Goal: Task Accomplishment & Management: Use online tool/utility

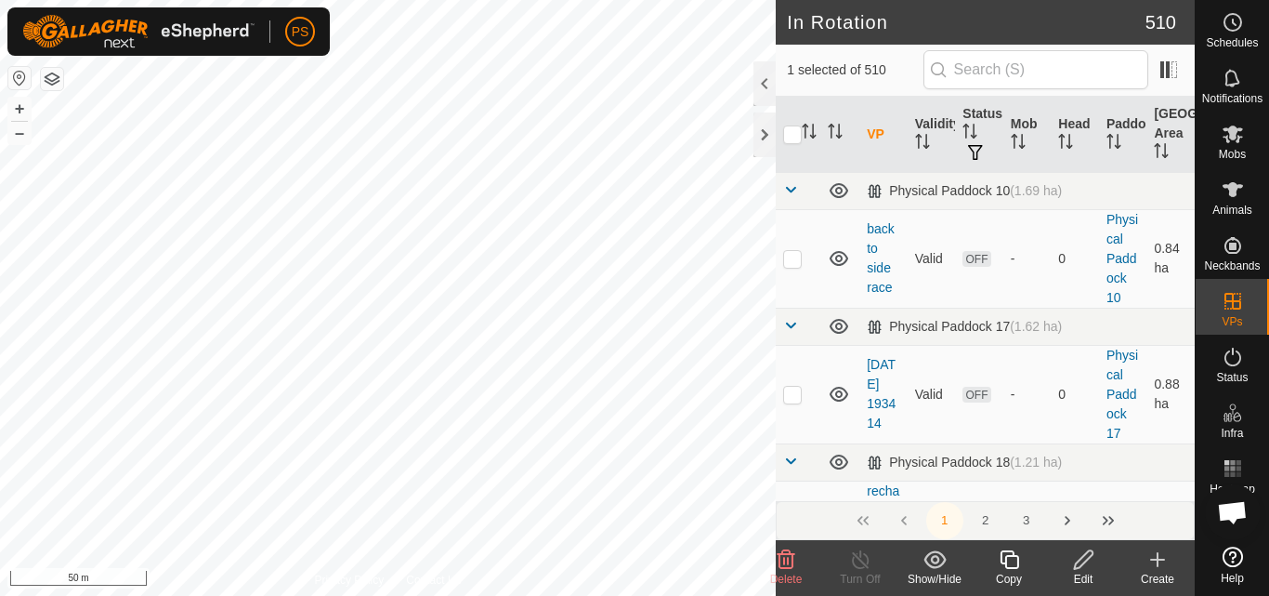
click at [1088, 556] on icon at bounding box center [1083, 559] width 23 height 22
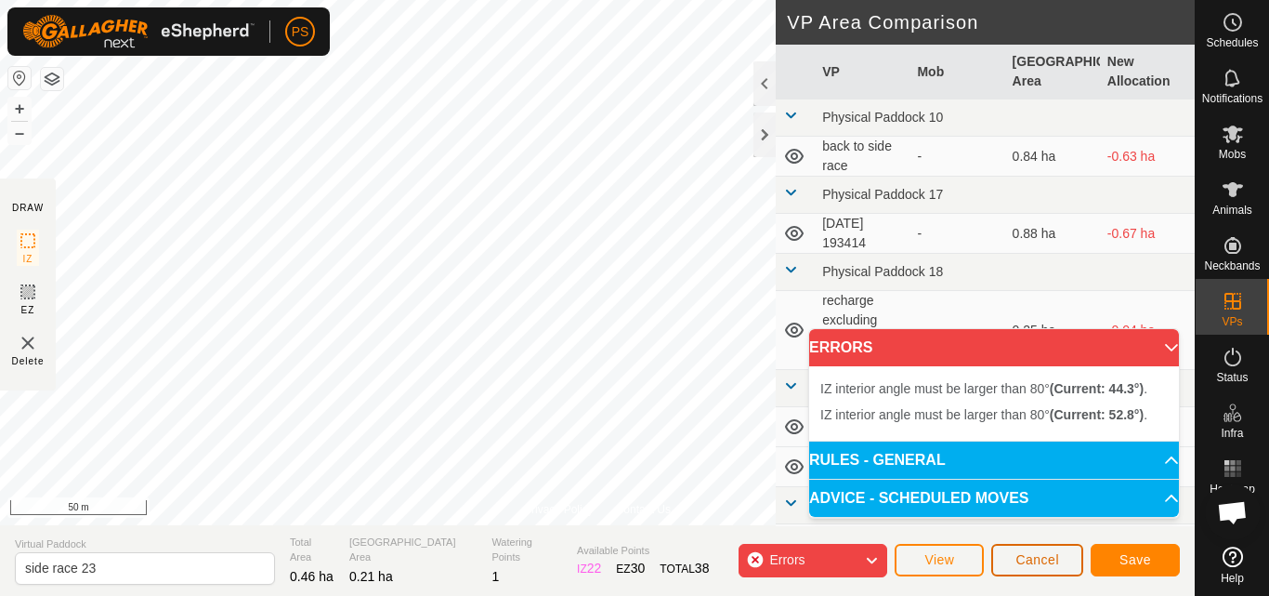
click at [1019, 555] on span "Cancel" at bounding box center [1038, 559] width 44 height 15
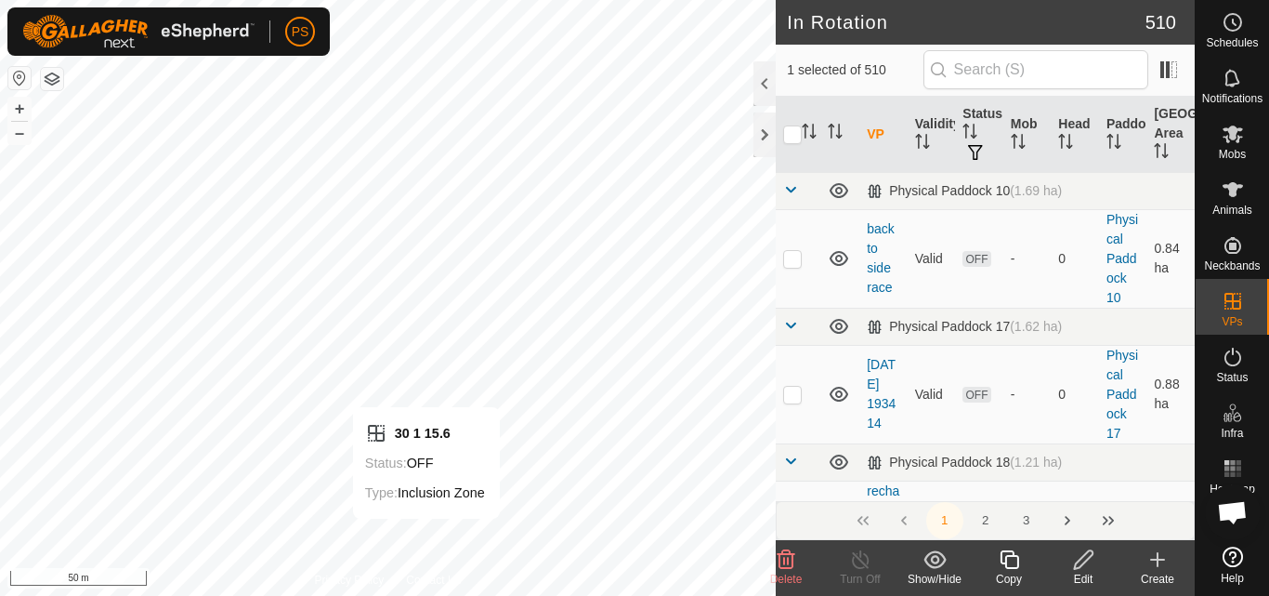
checkbox input "false"
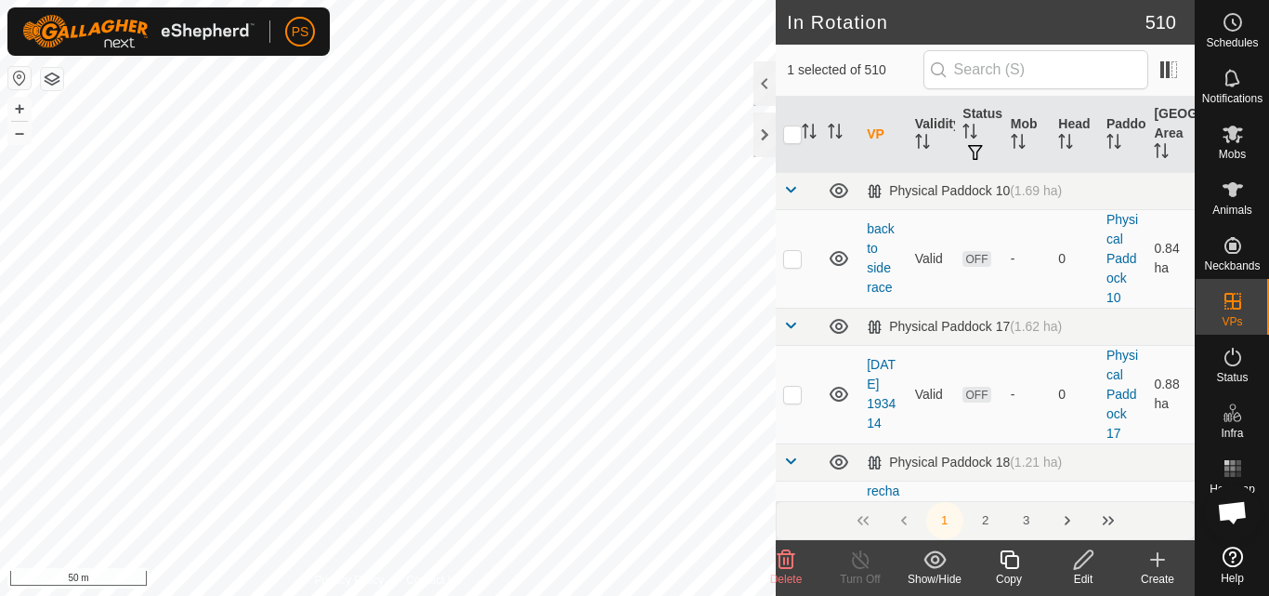
checkbox input "false"
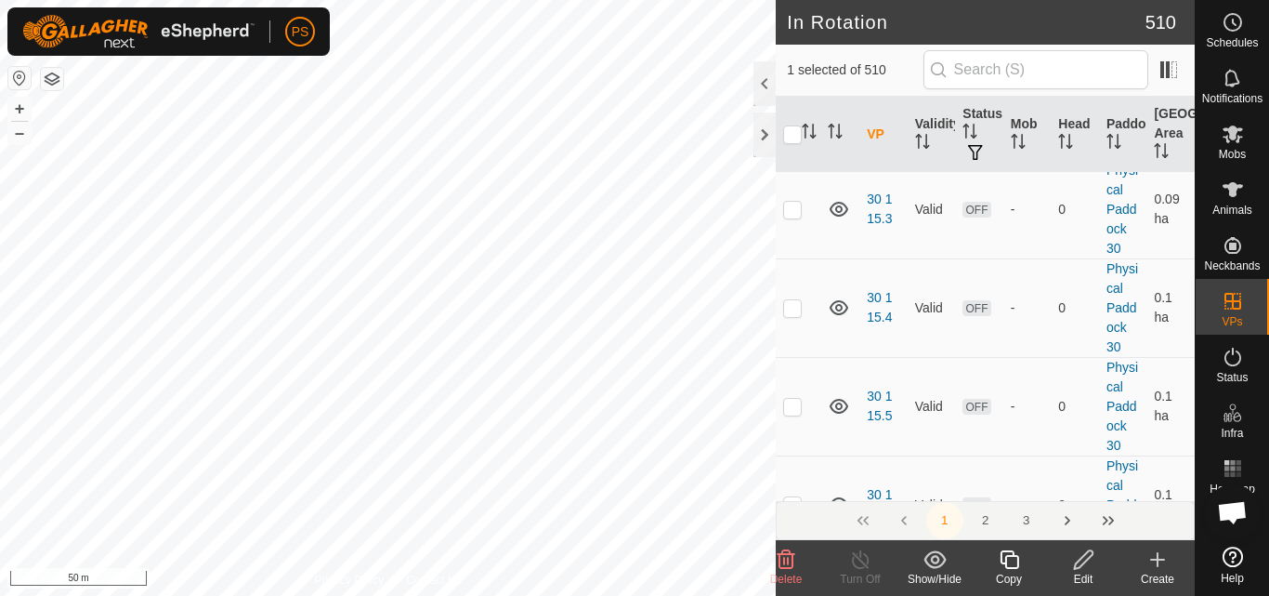
scroll to position [19668, 0]
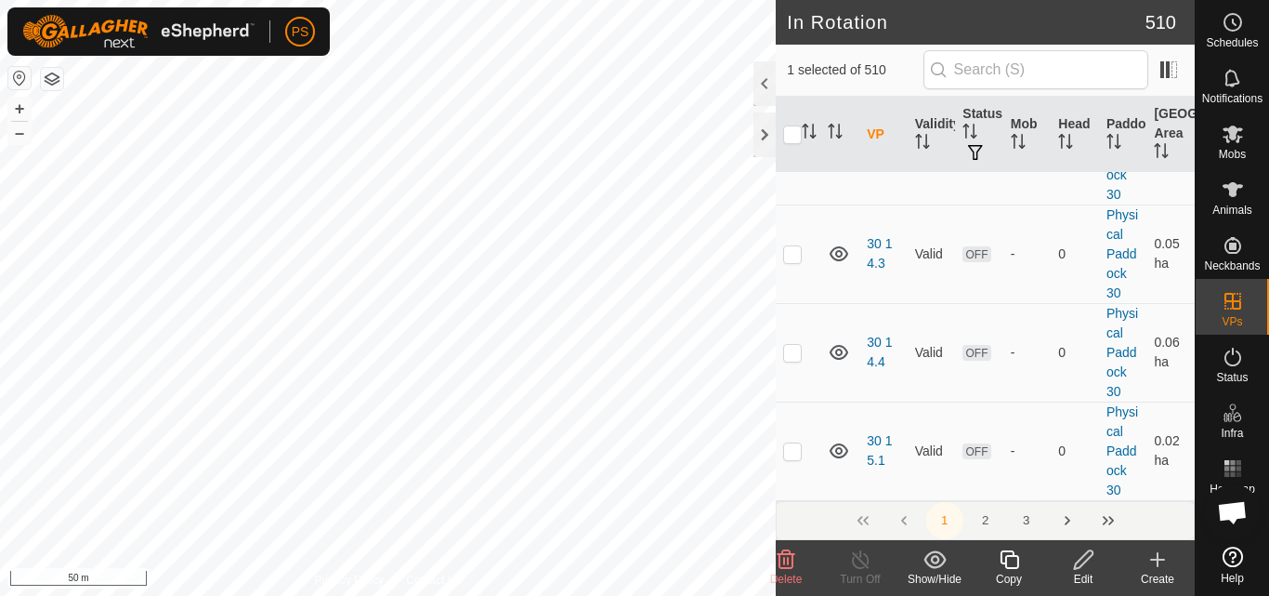
click at [1024, 519] on button "3" at bounding box center [1026, 520] width 37 height 37
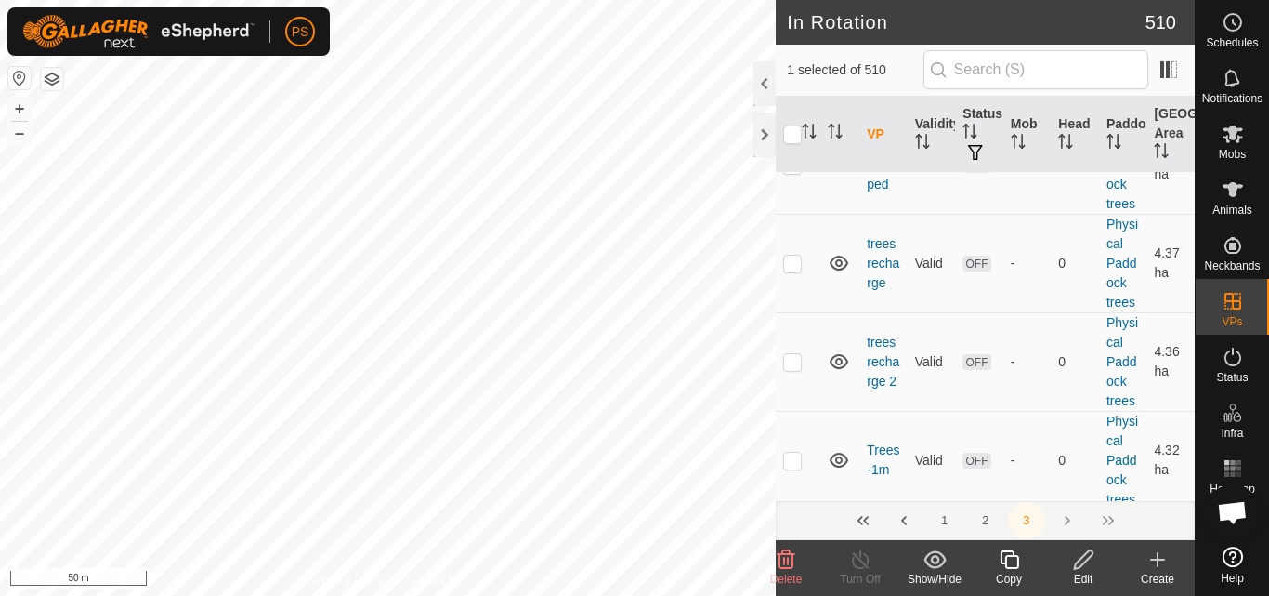
scroll to position [12409, 0]
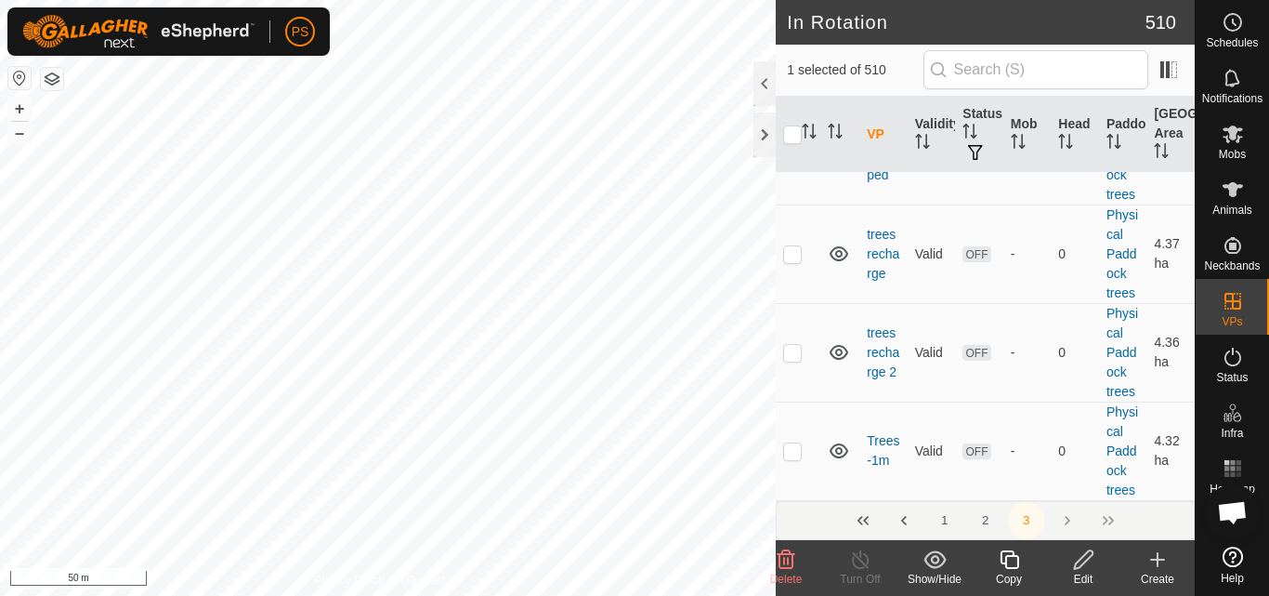
click at [1088, 559] on icon at bounding box center [1083, 559] width 19 height 19
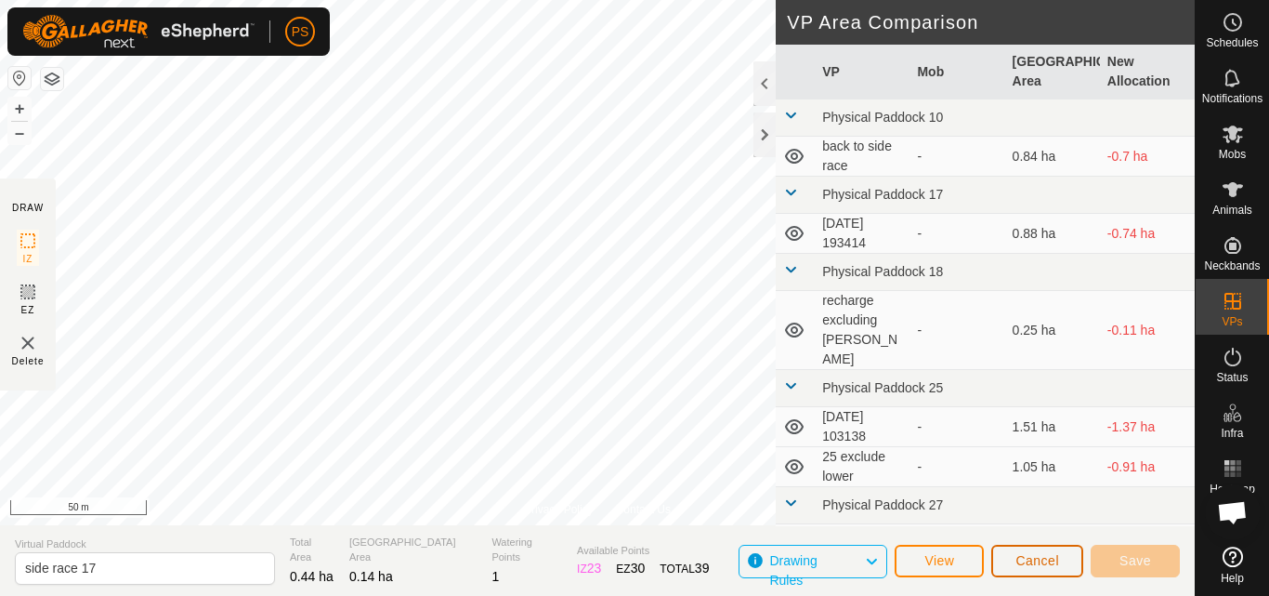
click at [1045, 556] on span "Cancel" at bounding box center [1038, 560] width 44 height 15
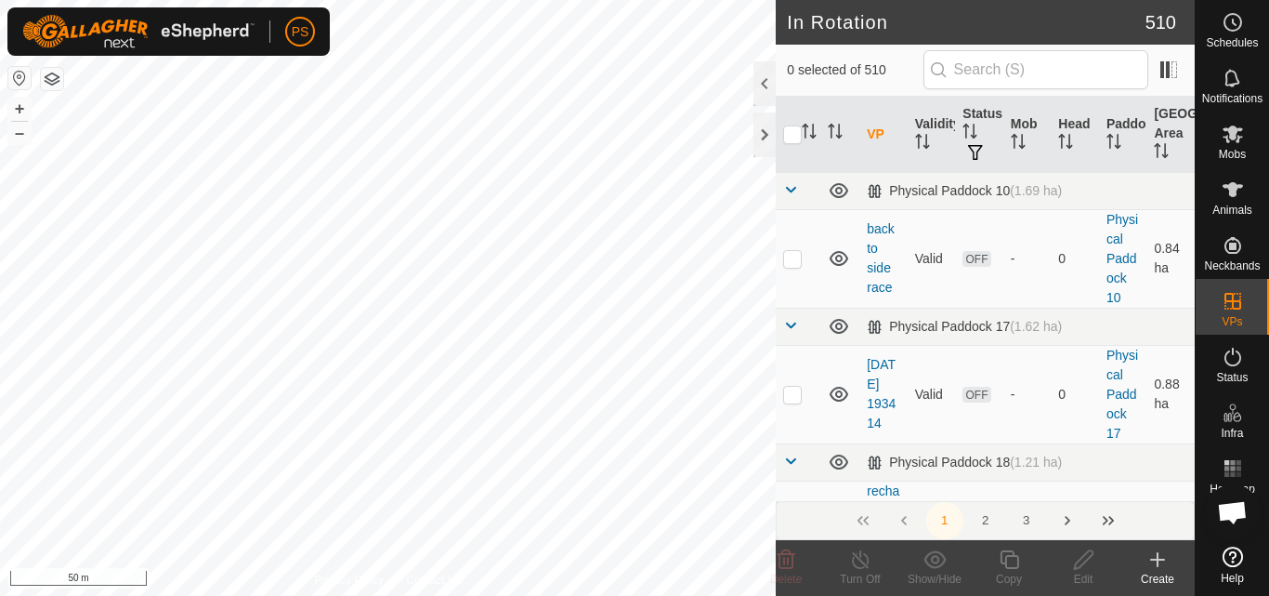
click at [1105, 518] on button "Last Page" at bounding box center [1108, 520] width 37 height 37
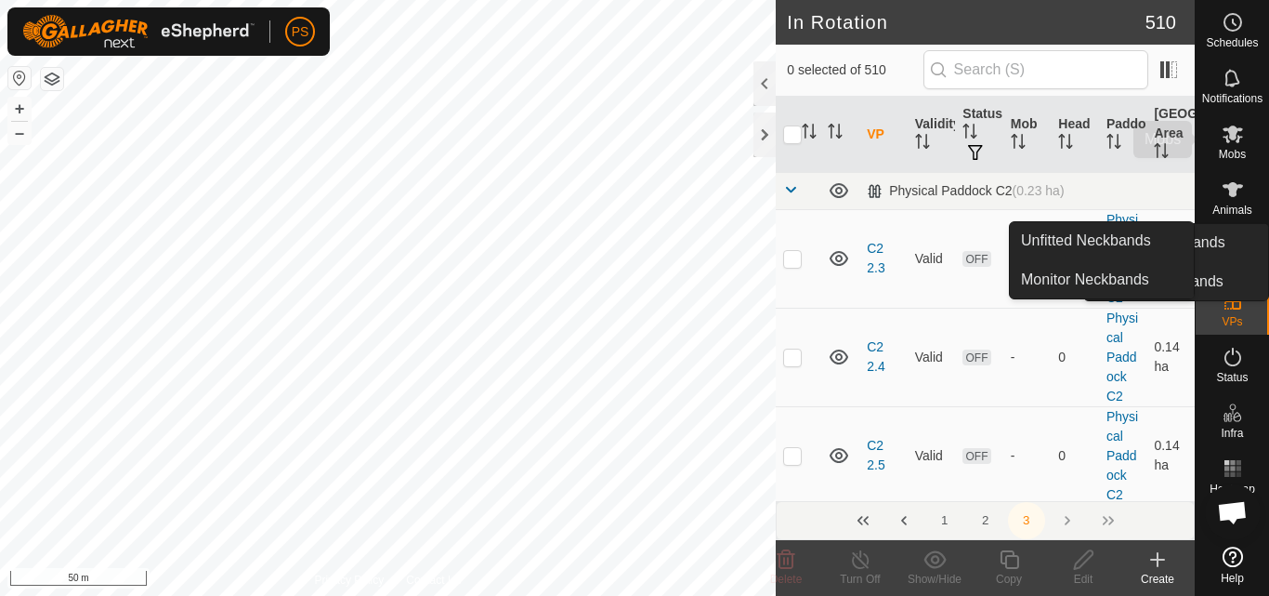
click at [1234, 129] on icon at bounding box center [1233, 134] width 20 height 18
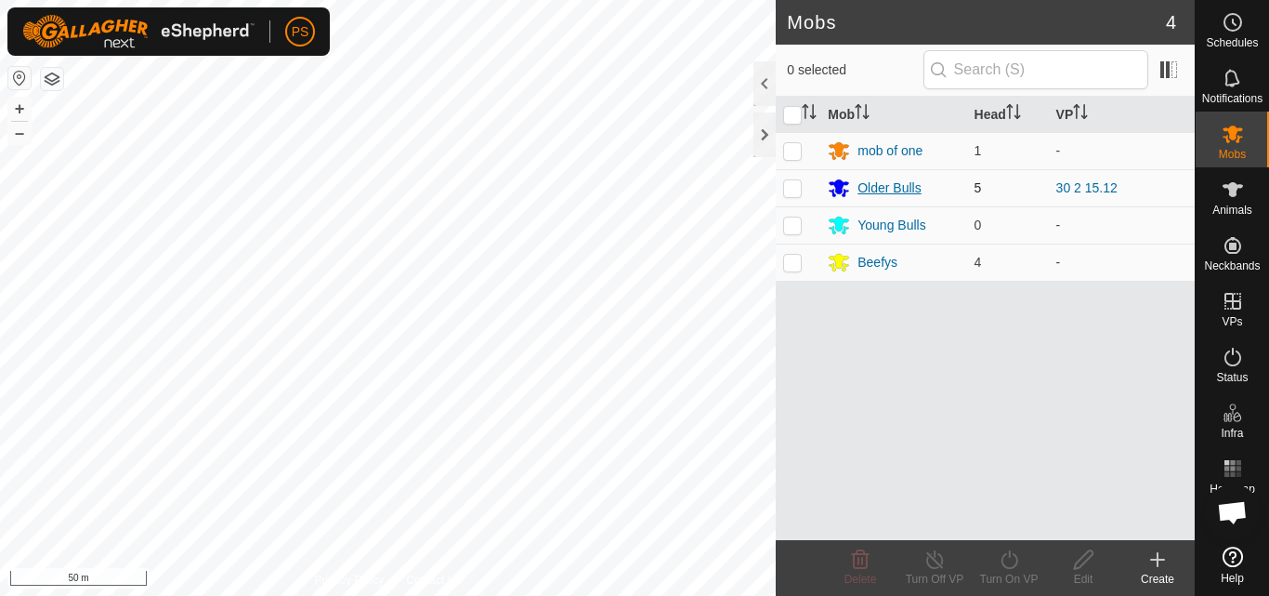
click at [881, 188] on div "Older Bulls" at bounding box center [889, 188] width 63 height 20
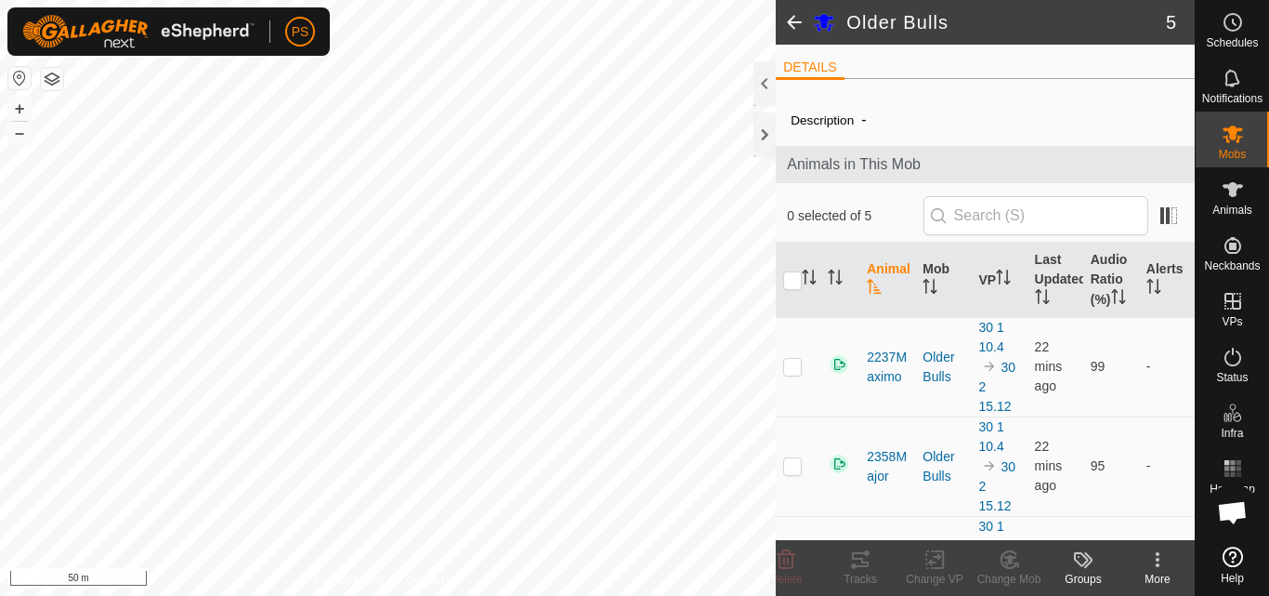
click at [791, 20] on span at bounding box center [794, 22] width 37 height 45
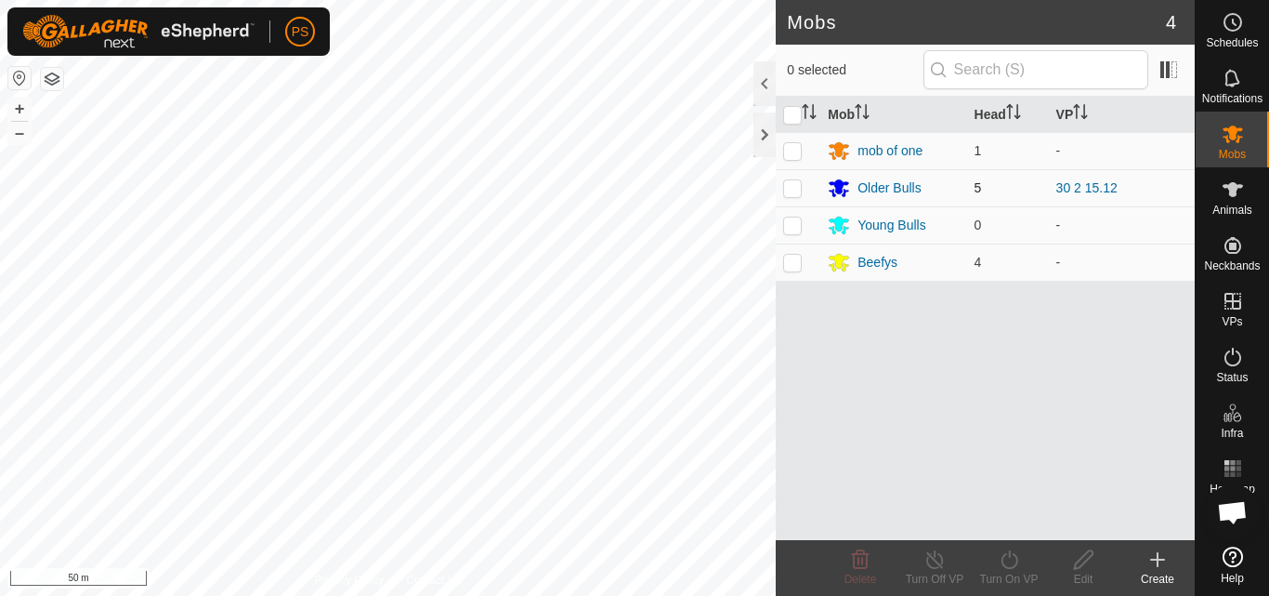
click at [791, 190] on p-checkbox at bounding box center [792, 187] width 19 height 15
checkbox input "true"
click at [1005, 558] on icon at bounding box center [1009, 559] width 23 height 22
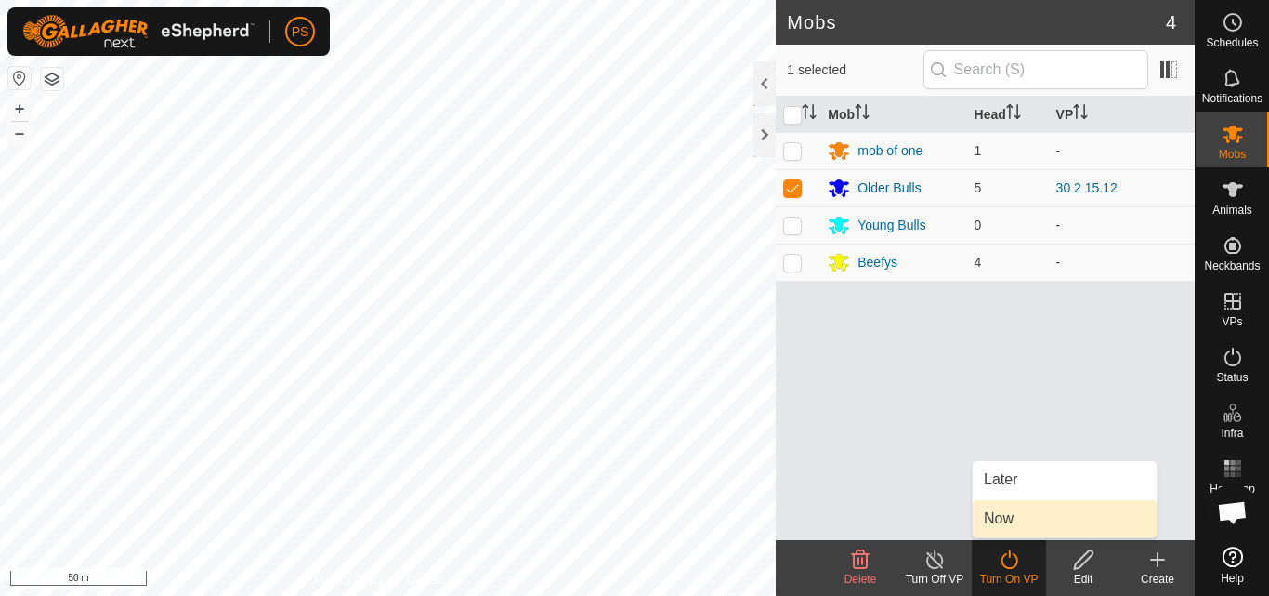
click at [1003, 522] on link "Now" at bounding box center [1065, 518] width 184 height 37
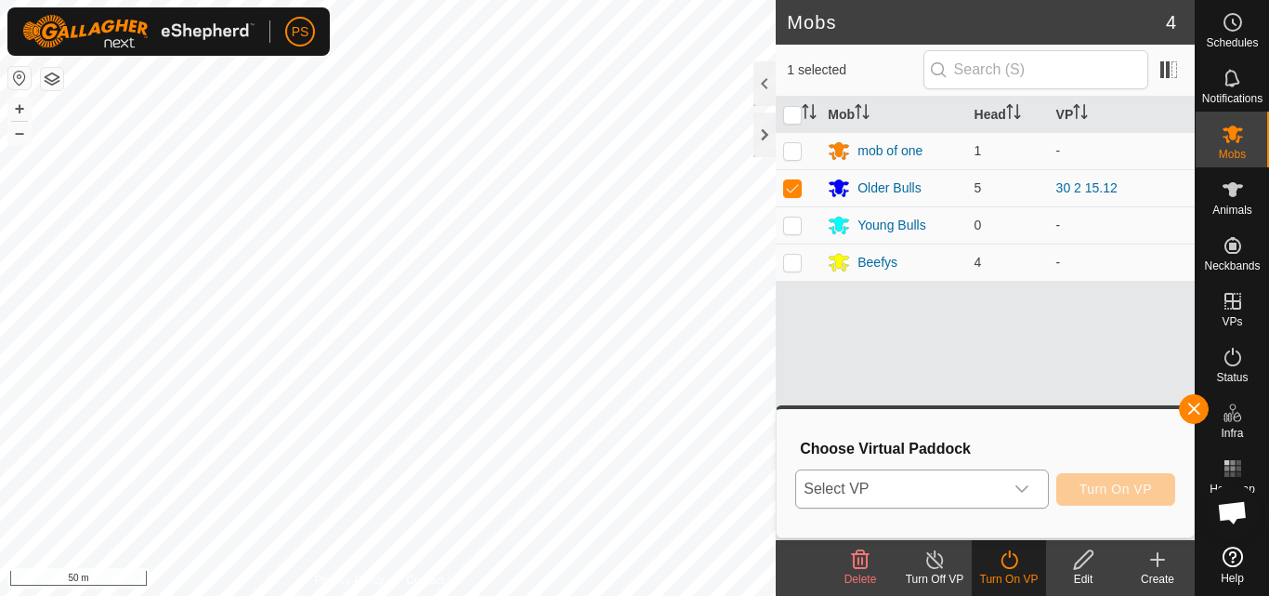
click at [1022, 489] on icon "dropdown trigger" at bounding box center [1022, 488] width 15 height 15
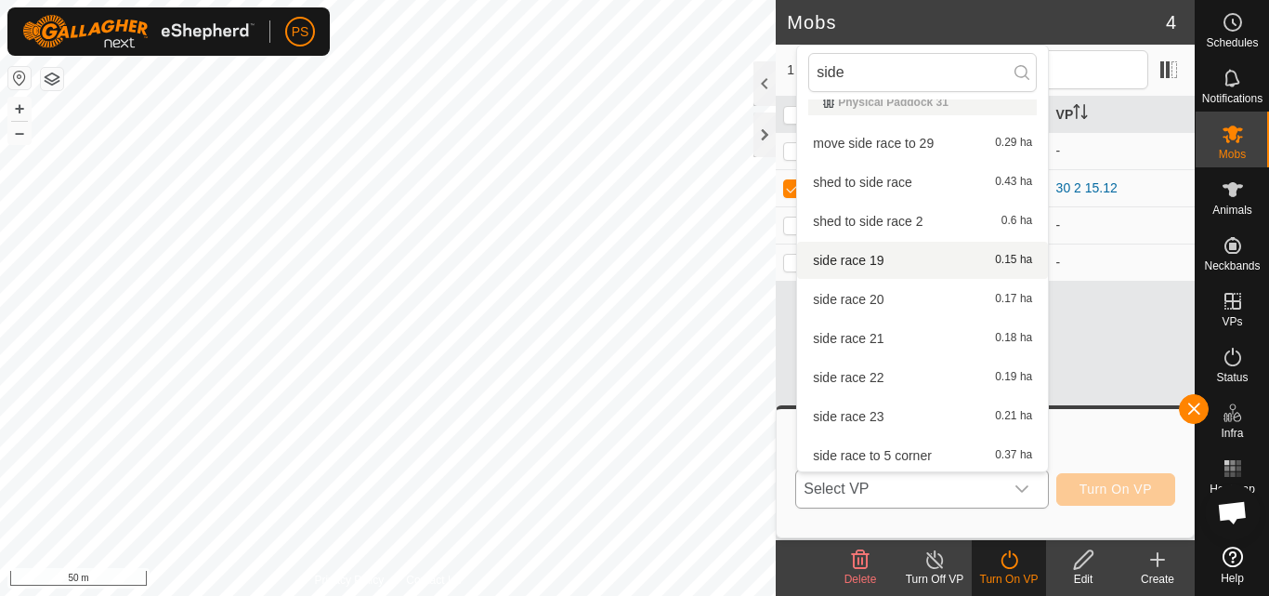
scroll to position [808, 0]
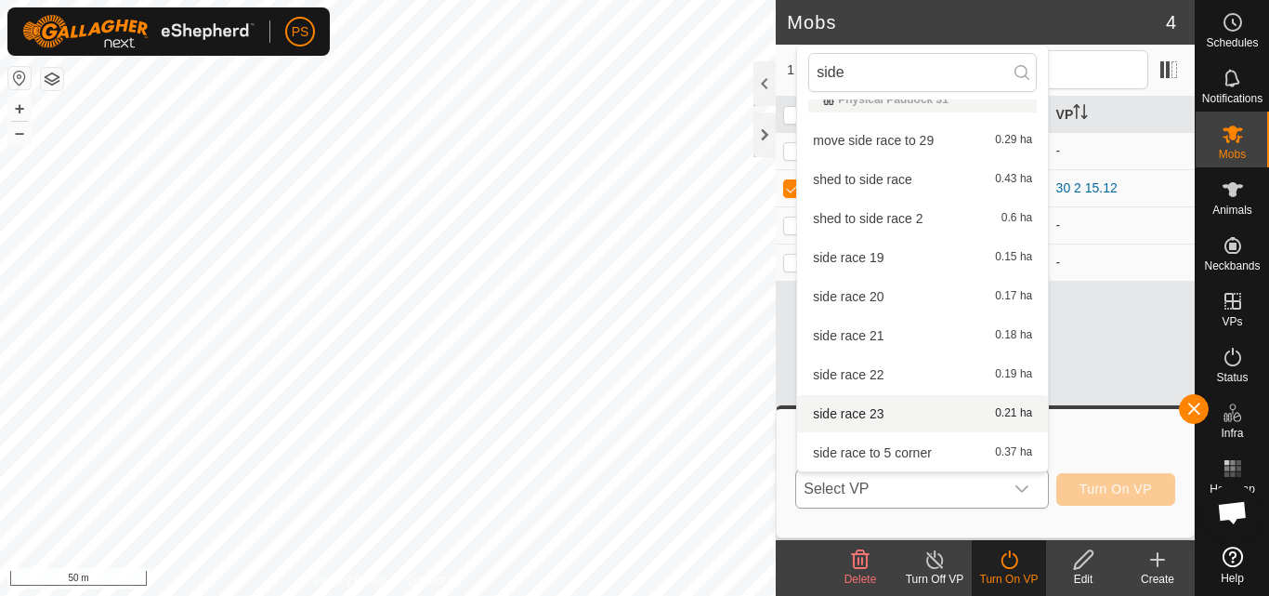
type input "side"
click at [874, 411] on li "side race 23 0.21 ha" at bounding box center [922, 413] width 251 height 37
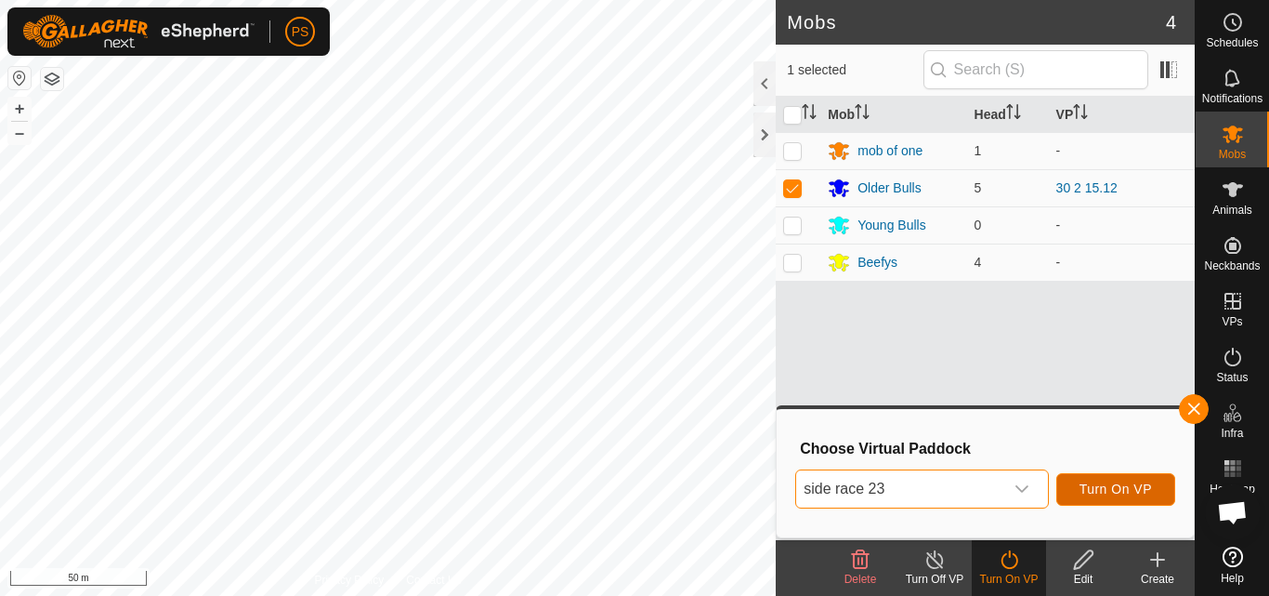
click at [1124, 490] on span "Turn On VP" at bounding box center [1116, 488] width 72 height 15
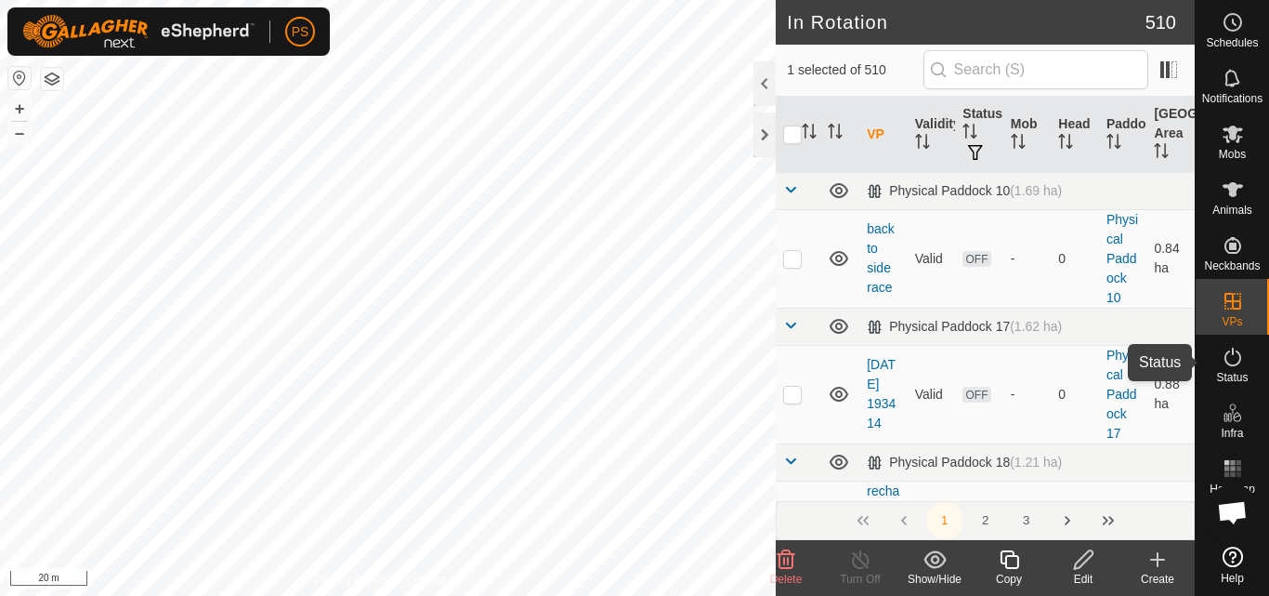
click at [1229, 361] on icon at bounding box center [1233, 357] width 22 height 22
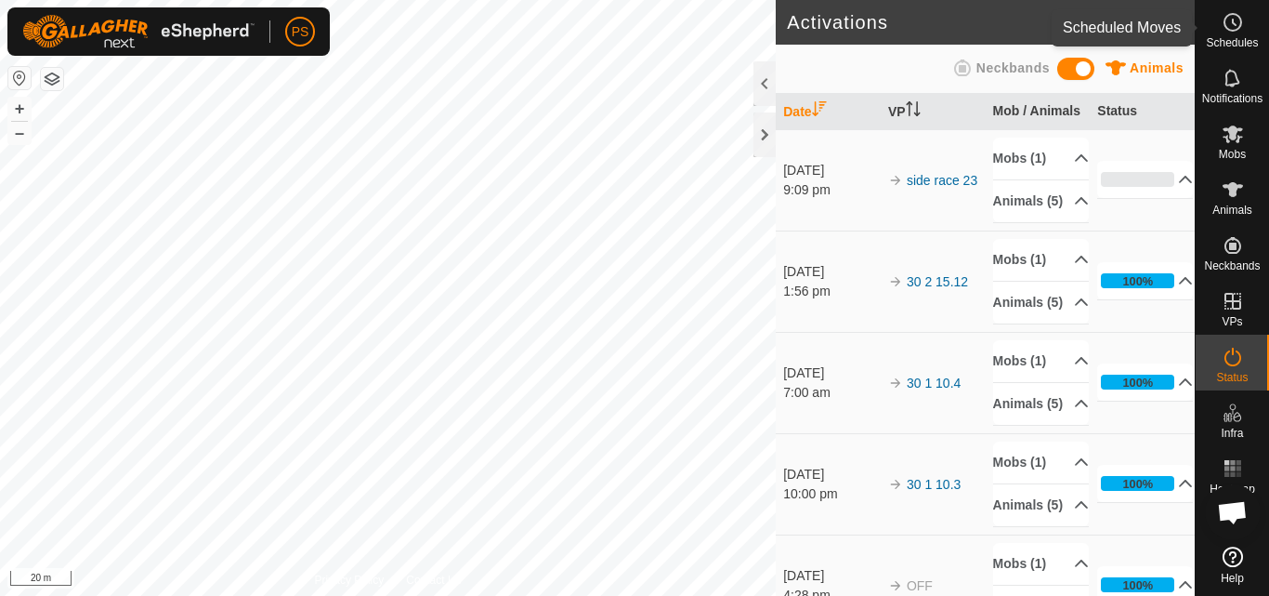
click at [1230, 25] on icon at bounding box center [1233, 22] width 22 height 22
